Goal: Task Accomplishment & Management: Manage account settings

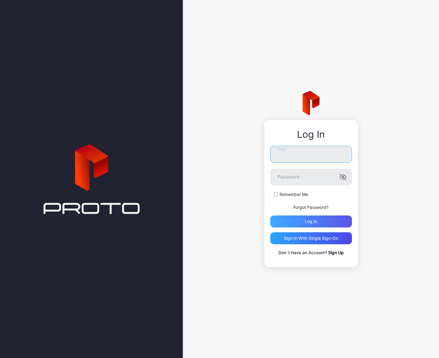
type input "**********"
click at [311, 222] on div "Log in" at bounding box center [311, 221] width 12 height 5
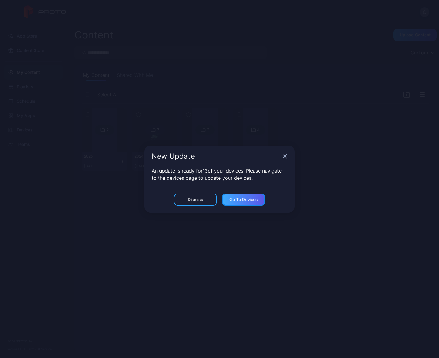
click at [236, 201] on div "Go to devices" at bounding box center [243, 199] width 29 height 5
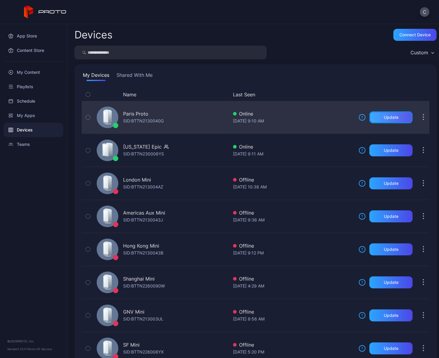
click at [379, 120] on div "Update" at bounding box center [390, 117] width 43 height 12
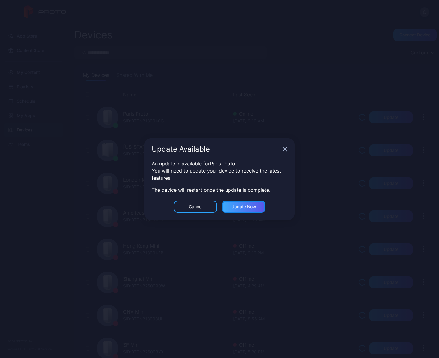
click at [253, 209] on div "Update now" at bounding box center [243, 206] width 25 height 5
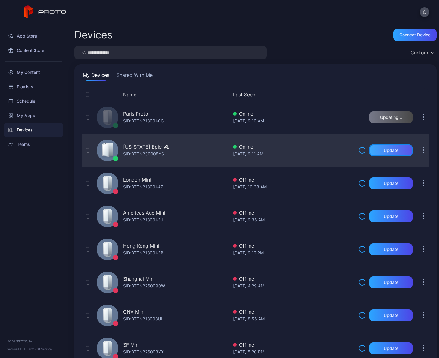
click at [384, 151] on div "Update" at bounding box center [391, 150] width 15 height 5
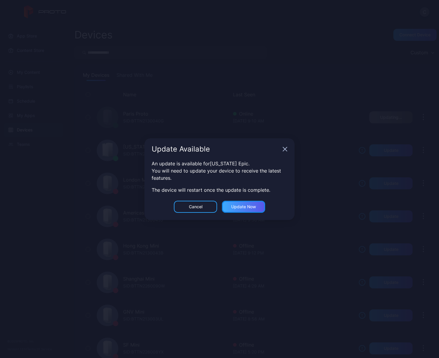
click at [256, 204] on div "Update now" at bounding box center [243, 207] width 43 height 12
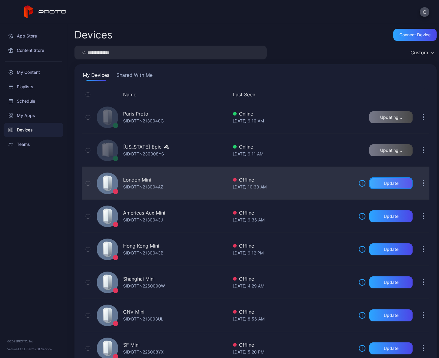
click at [384, 181] on div "Update" at bounding box center [391, 183] width 15 height 5
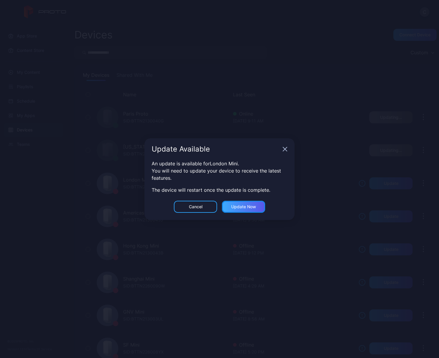
click at [247, 207] on div "Update now" at bounding box center [243, 206] width 25 height 5
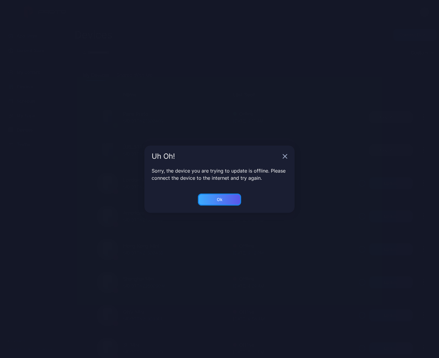
click at [224, 202] on div "Ok" at bounding box center [219, 200] width 43 height 12
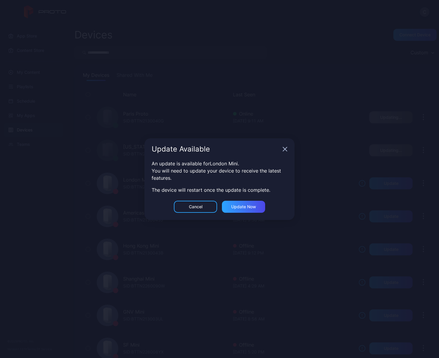
click at [289, 150] on div "Update Available" at bounding box center [219, 149] width 150 height 22
click at [287, 150] on div "Update Available" at bounding box center [219, 149] width 150 height 22
click at [285, 149] on icon "button" at bounding box center [285, 149] width 4 height 4
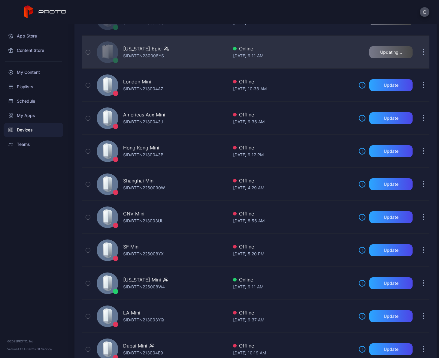
scroll to position [151, 0]
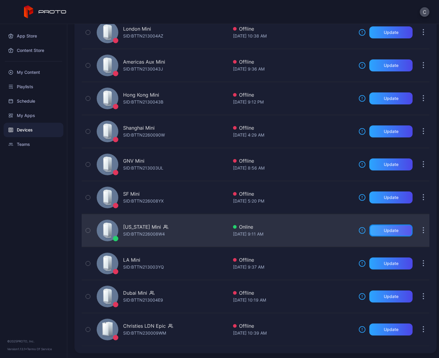
click at [375, 229] on div "Update" at bounding box center [390, 231] width 43 height 12
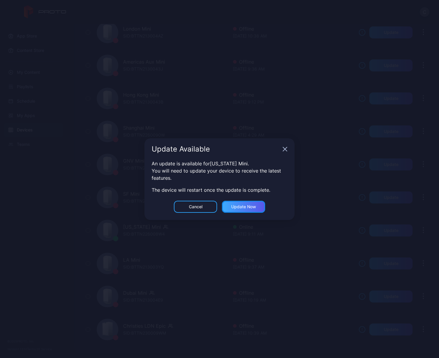
click at [261, 207] on div "Update now" at bounding box center [243, 207] width 43 height 12
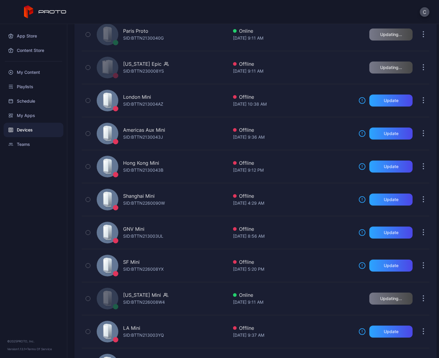
scroll to position [83, 0]
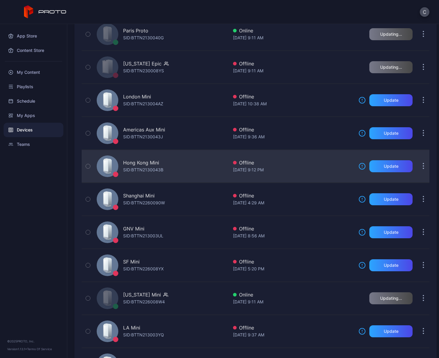
click at [168, 169] on div "Hong Kong Mini SID: BTTN2130043B" at bounding box center [161, 166] width 134 height 30
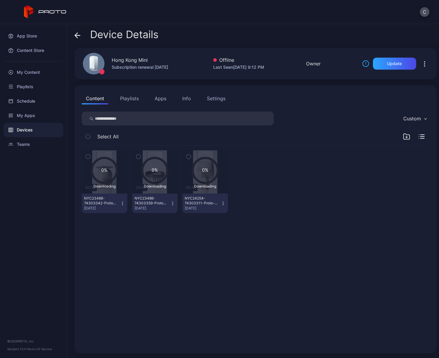
click at [421, 65] on icon "button" at bounding box center [424, 63] width 7 height 7
